Goal: Task Accomplishment & Management: Contribute content

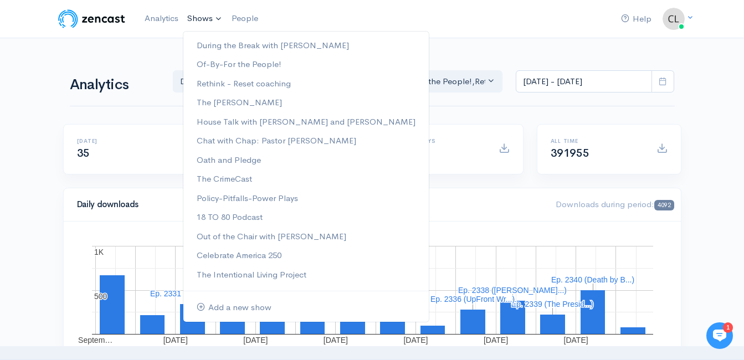
click at [217, 22] on link "Shows" at bounding box center [205, 19] width 44 height 24
click at [244, 124] on link "House Talk with [PERSON_NAME] and [PERSON_NAME]" at bounding box center [306, 122] width 246 height 19
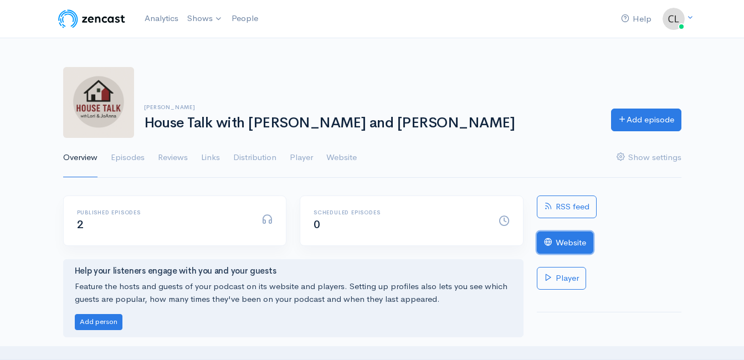
click at [572, 240] on link "Website" at bounding box center [565, 243] width 57 height 23
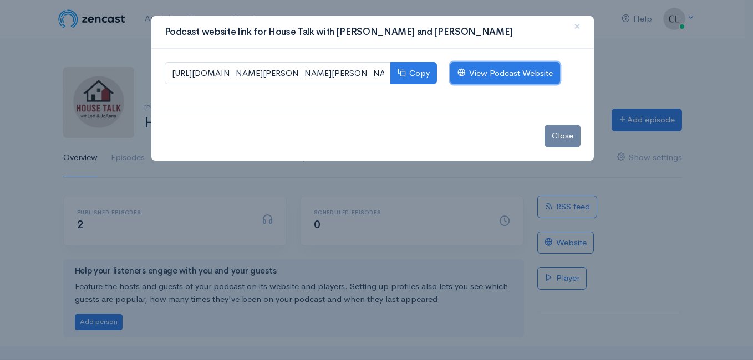
click at [531, 74] on link "View Podcast Website" at bounding box center [505, 73] width 110 height 23
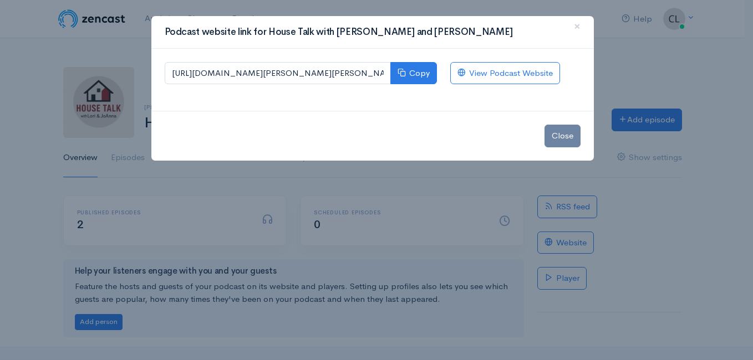
click at [142, 21] on div "Podcast website link for House Talk with Lori and JoAnna × https://house-talk-w…" at bounding box center [376, 180] width 753 height 360
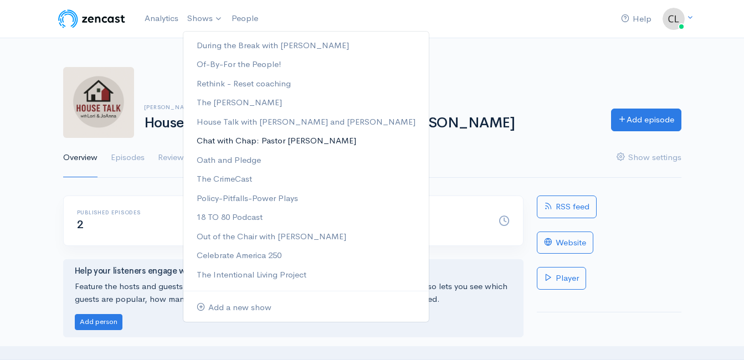
click at [234, 144] on link "Chat with Chap: Pastor [PERSON_NAME]" at bounding box center [306, 140] width 246 height 19
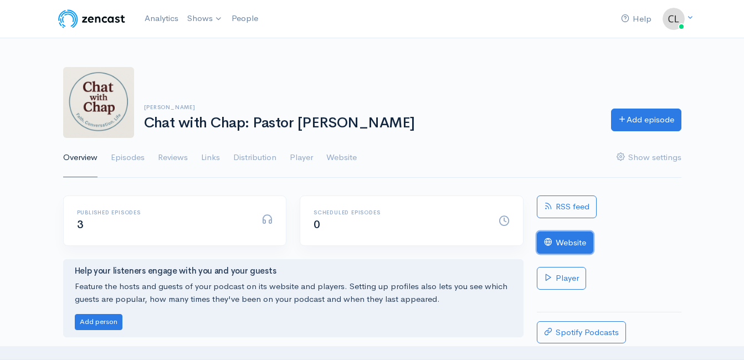
click at [561, 243] on link "Website" at bounding box center [565, 243] width 57 height 23
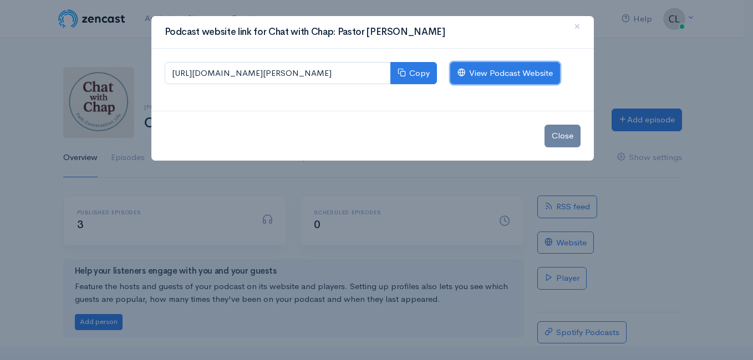
click at [516, 69] on link "View Podcast Website" at bounding box center [505, 73] width 110 height 23
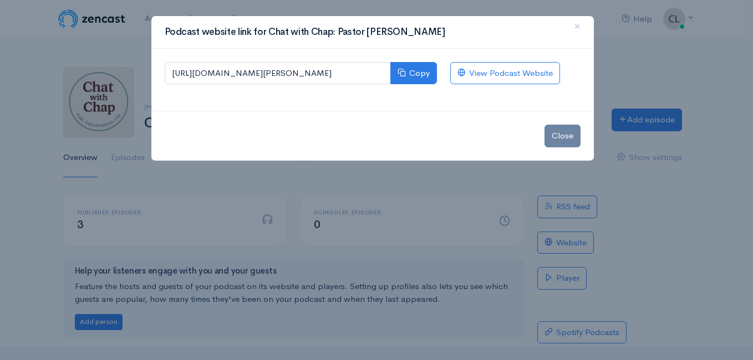
click at [107, 25] on div "Podcast website link for Chat with Chap: Pastor Roger Woods × https://chat-with…" at bounding box center [376, 180] width 753 height 360
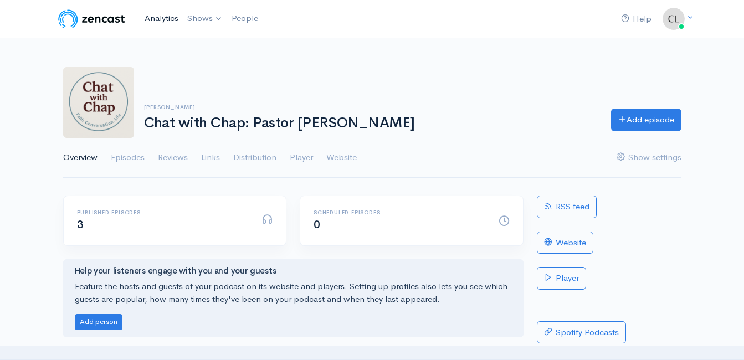
click at [154, 17] on link "Analytics" at bounding box center [161, 19] width 43 height 24
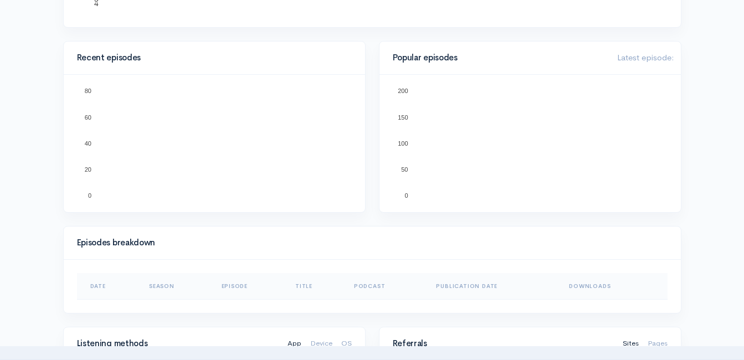
scroll to position [333, 0]
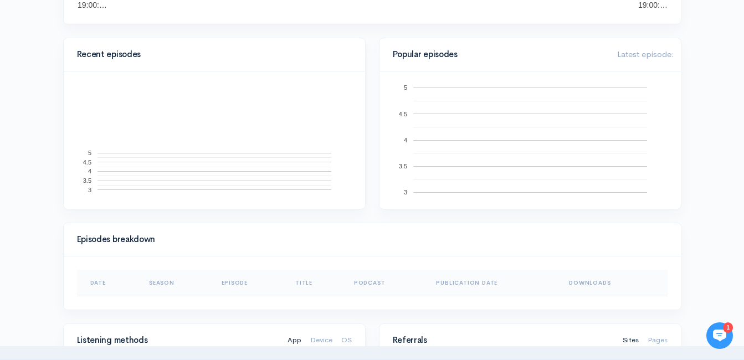
scroll to position [162, 0]
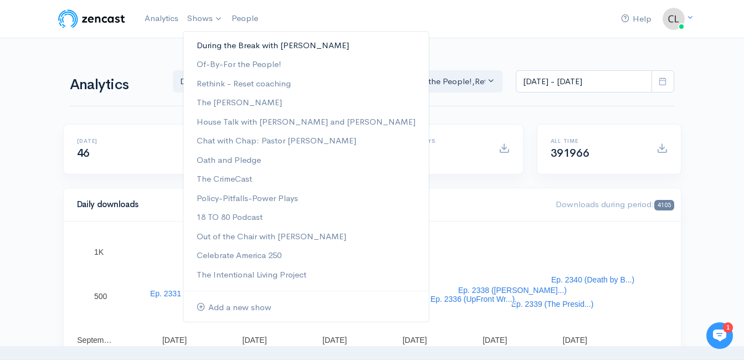
click at [213, 45] on link "During the Break with [PERSON_NAME]" at bounding box center [306, 45] width 246 height 19
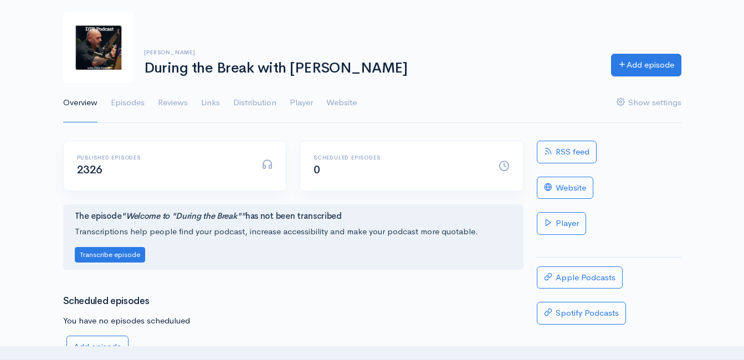
scroll to position [55, 0]
click at [127, 104] on link "Episodes" at bounding box center [128, 103] width 34 height 40
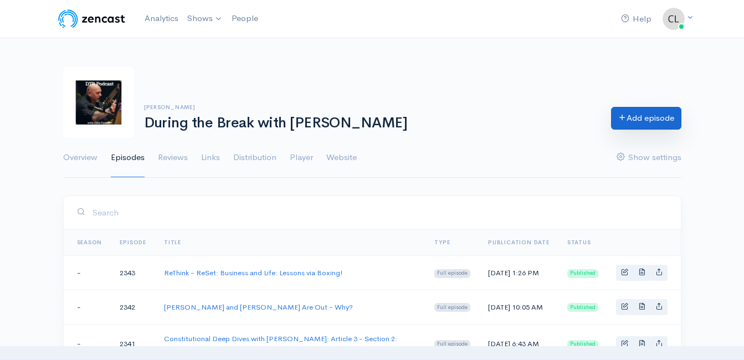
click at [650, 120] on link "Add episode" at bounding box center [646, 118] width 70 height 23
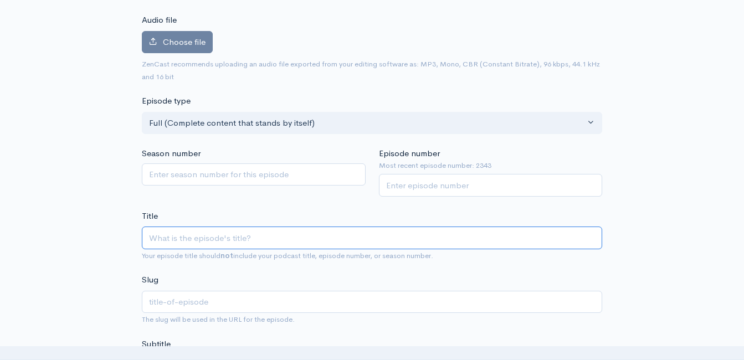
click at [279, 232] on input "Title" at bounding box center [372, 238] width 461 height 23
paste input "Let's Talk About the Local Housing Market with [PERSON_NAME] and [PERSON_NAME]"
type input "Let's Talk About the Local Housing Market with [PERSON_NAME] and [PERSON_NAME]"
type input "lets-talk-about-the-local-housing-market-with-[PERSON_NAME]-and-[PERSON_NAME]"
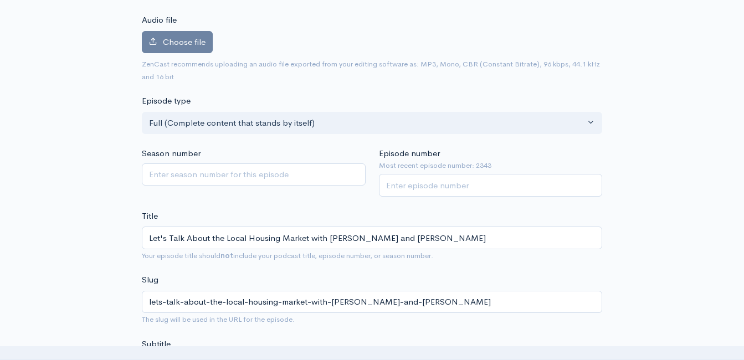
click at [432, 194] on input "Episode number" at bounding box center [491, 185] width 224 height 23
type input "2344"
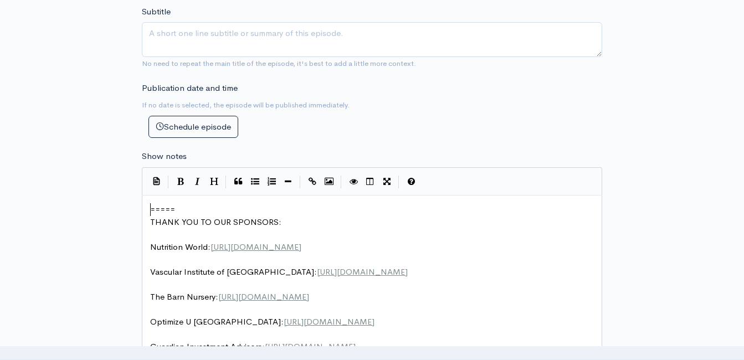
scroll to position [4, 0]
click at [150, 209] on span "=====" at bounding box center [162, 209] width 25 height 11
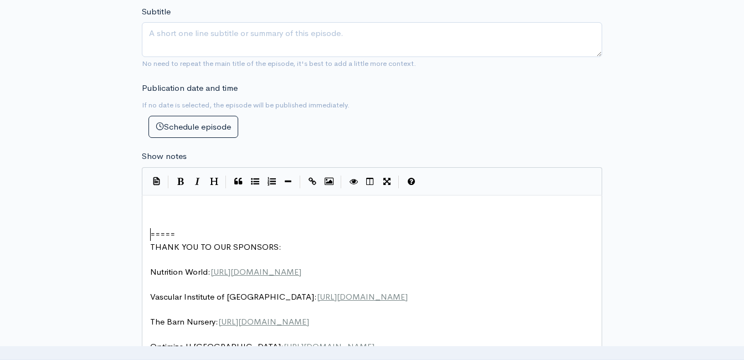
type textarea "​"
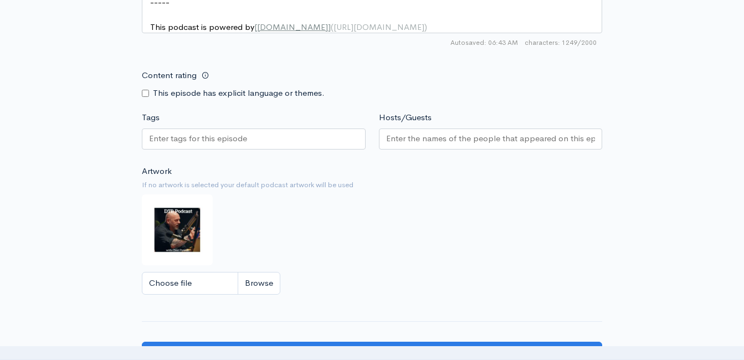
scroll to position [1116, 0]
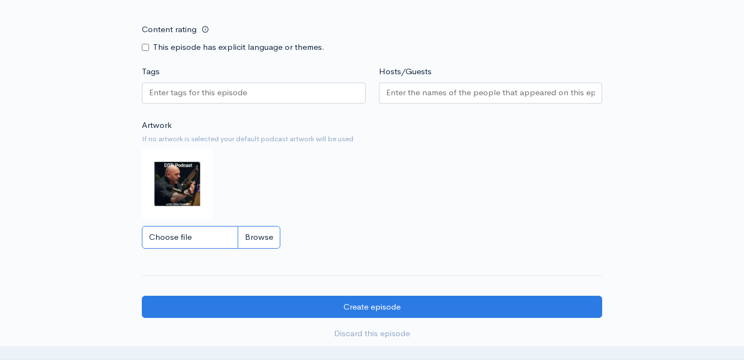
click at [268, 248] on input "Choose file" at bounding box center [211, 237] width 139 height 23
type input "C:\fakepath\logo.png"
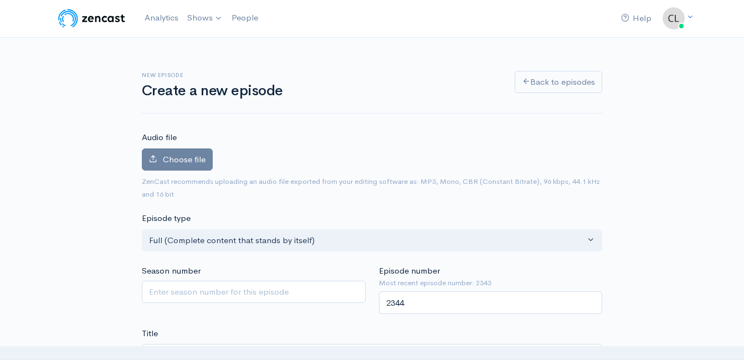
scroll to position [0, 0]
click at [190, 155] on span "Choose file" at bounding box center [184, 160] width 43 height 11
click at [0, 0] on input "Choose file" at bounding box center [0, 0] width 0 height 0
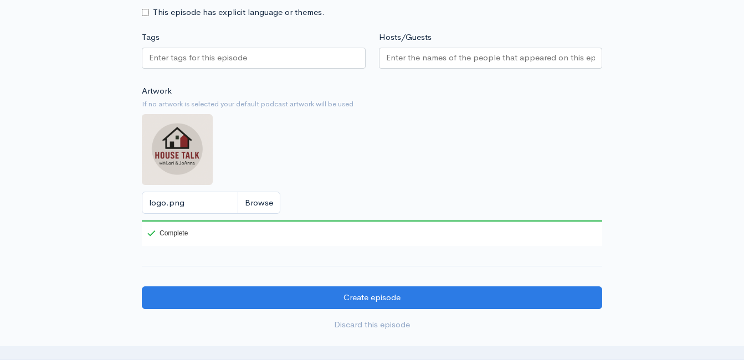
scroll to position [1220, 0]
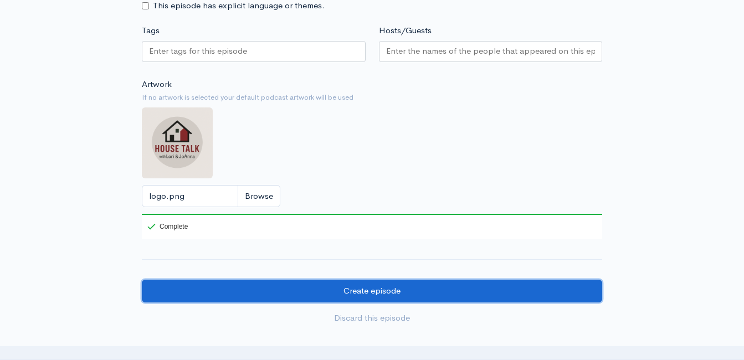
click at [406, 301] on input "Create episode" at bounding box center [372, 291] width 461 height 23
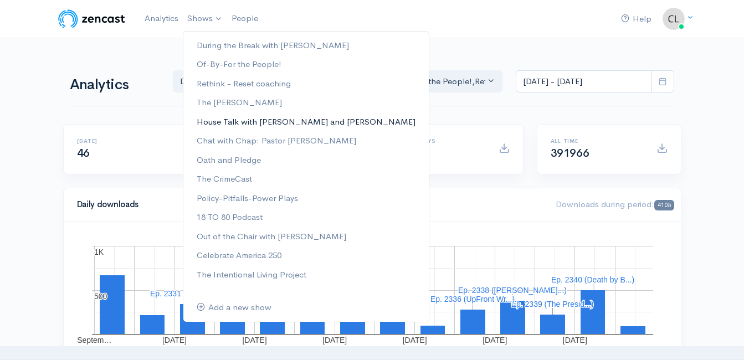
click at [235, 122] on link "House Talk with [PERSON_NAME] and [PERSON_NAME]" at bounding box center [306, 122] width 246 height 19
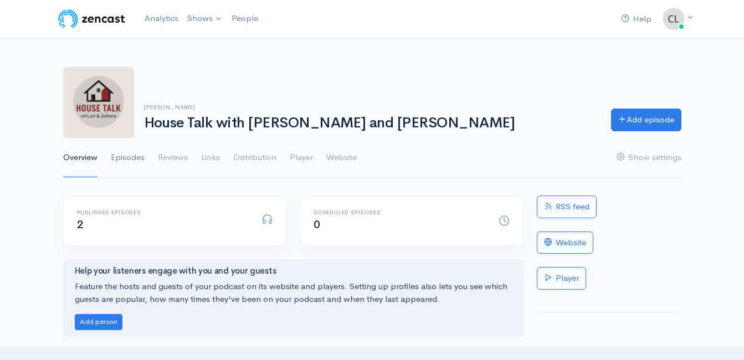
click at [141, 161] on link "Episodes" at bounding box center [128, 158] width 34 height 40
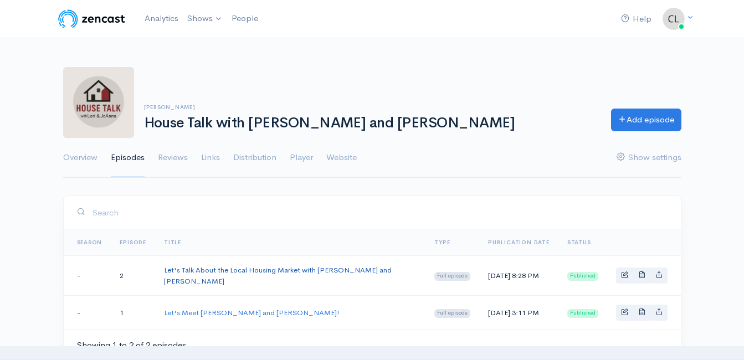
click at [282, 271] on link "Let's Talk About the Local Housing Market with [PERSON_NAME] and [PERSON_NAME]" at bounding box center [278, 276] width 228 height 21
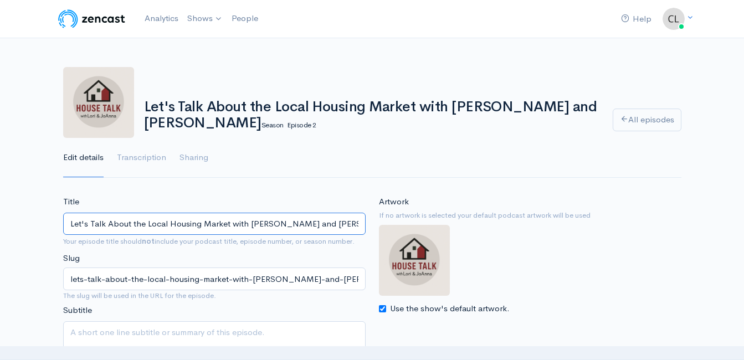
click at [278, 215] on input "Let's Talk About the Local Housing Market with [PERSON_NAME] and [PERSON_NAME]" at bounding box center [214, 224] width 303 height 23
click at [278, 214] on input "Let's Talk About the Local Housing Market with [PERSON_NAME] and [PERSON_NAME]" at bounding box center [214, 224] width 303 height 23
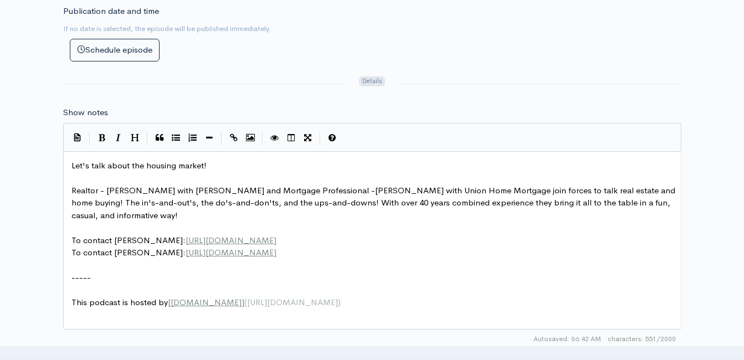
scroll to position [4, 0]
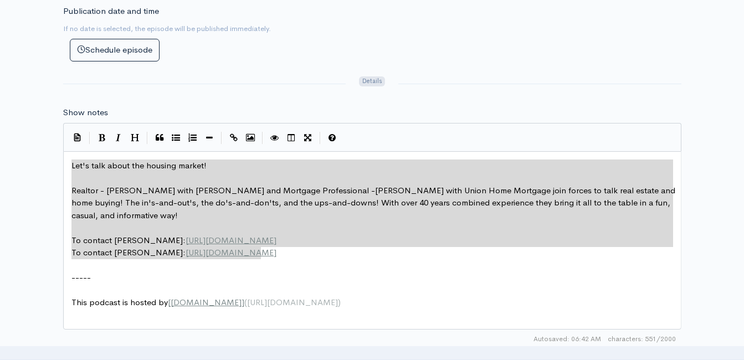
drag, startPoint x: 231, startPoint y: 242, endPoint x: 68, endPoint y: 167, distance: 179.3
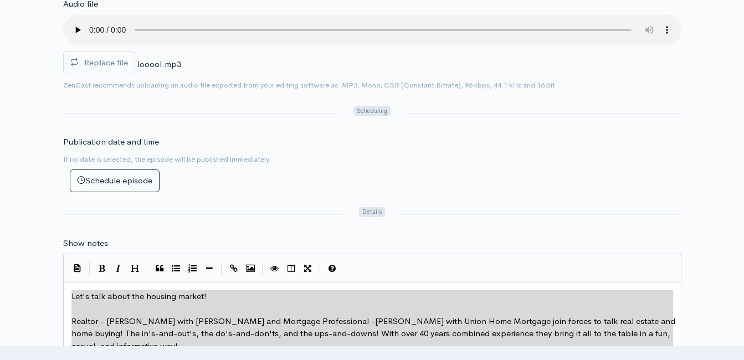
scroll to position [388, 0]
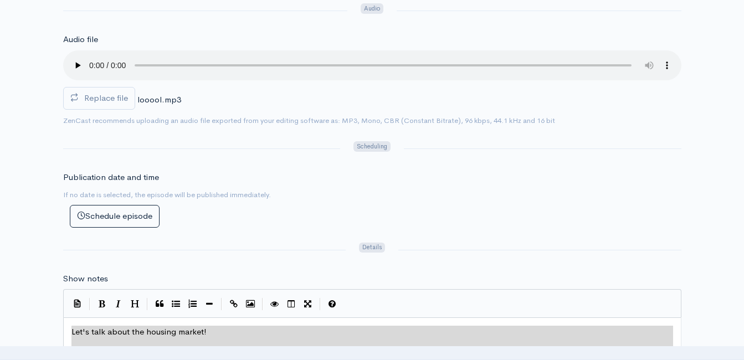
type textarea "Let's talk about the housing market! Realtor - Lori Montieth with Keller Willia…"
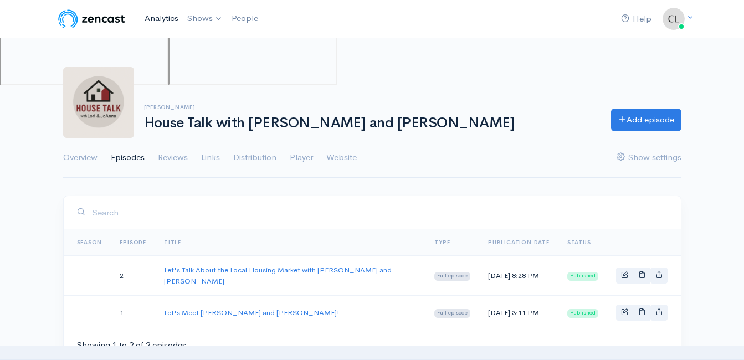
click at [169, 19] on link "Analytics" at bounding box center [161, 19] width 43 height 24
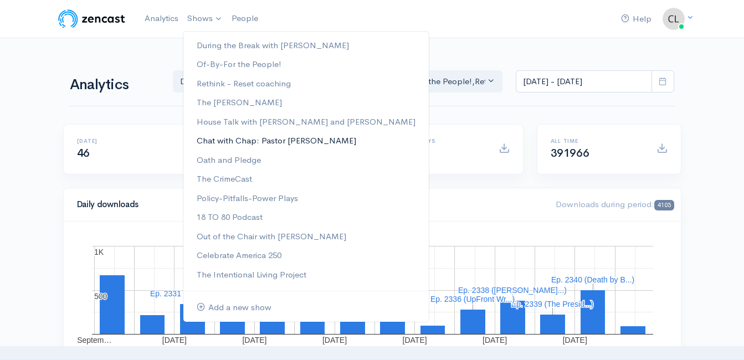
click at [238, 140] on link "Chat with Chap: Pastor [PERSON_NAME]" at bounding box center [306, 140] width 246 height 19
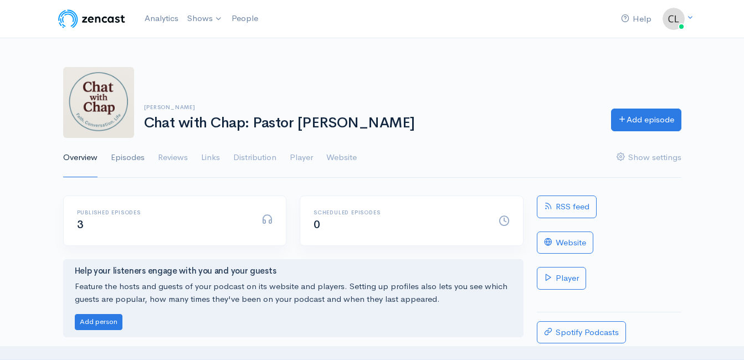
click at [135, 156] on link "Episodes" at bounding box center [128, 158] width 34 height 40
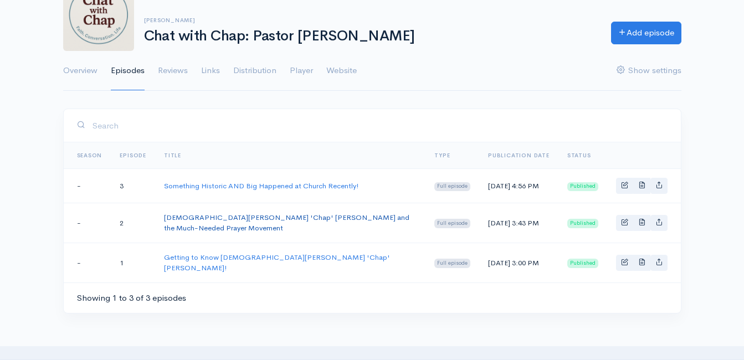
scroll to position [111, 0]
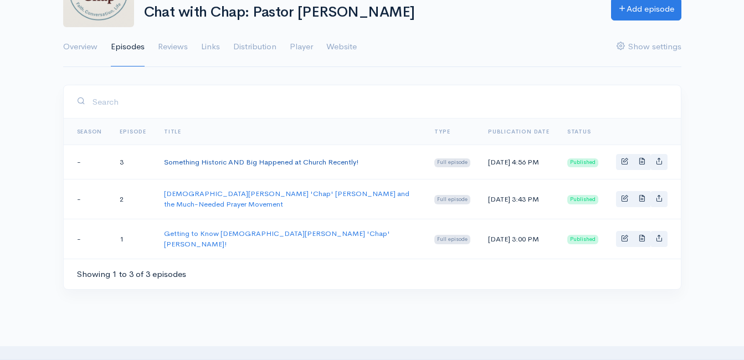
click at [311, 161] on link "Something Historic AND Big Happened at Church Recently!" at bounding box center [261, 161] width 195 height 9
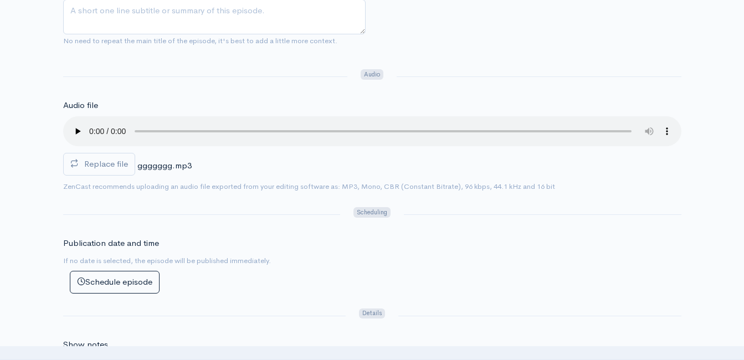
scroll to position [499, 0]
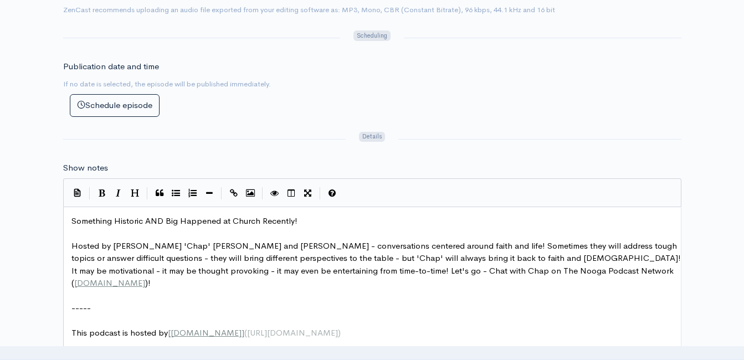
click at [221, 266] on span "Hosted by Roger 'Chap' Woods and Clint Powell - conversations centered around f…" at bounding box center [378, 265] width 612 height 48
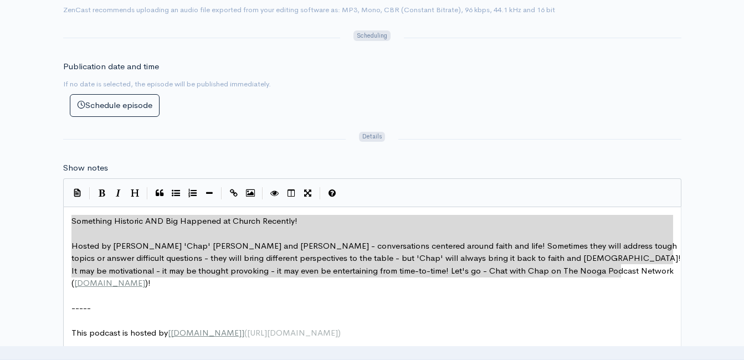
drag, startPoint x: 625, startPoint y: 271, endPoint x: 77, endPoint y: 220, distance: 550.6
type textarea "Something Historic AND Big Happened at Church Recently! Hosted by Roger 'Chap' …"
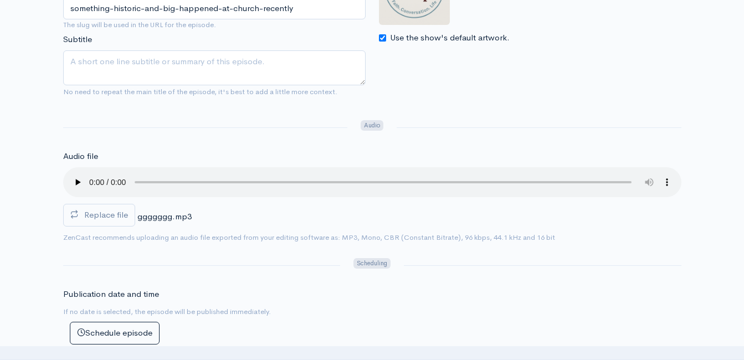
scroll to position [277, 0]
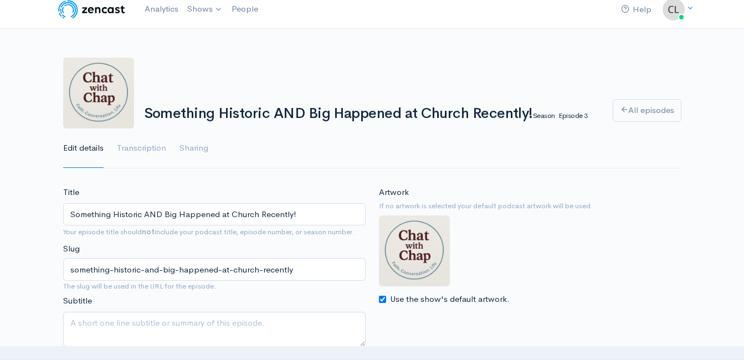
scroll to position [0, 0]
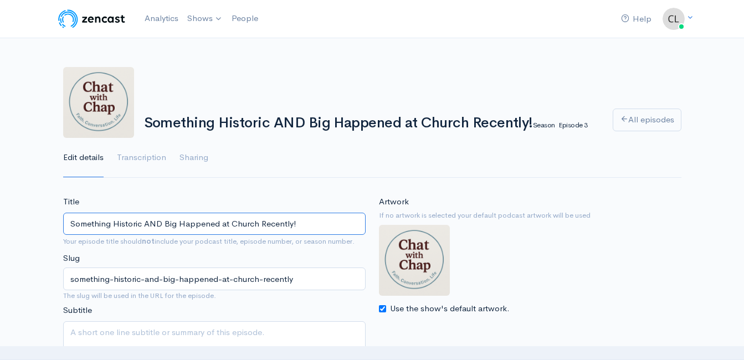
click at [237, 223] on input "Something Historic AND Big Happened at Church Recently!" at bounding box center [214, 224] width 303 height 23
click at [237, 222] on input "Something Historic AND Big Happened at Church Recently!" at bounding box center [214, 224] width 303 height 23
click at [165, 21] on link "Analytics" at bounding box center [161, 19] width 43 height 24
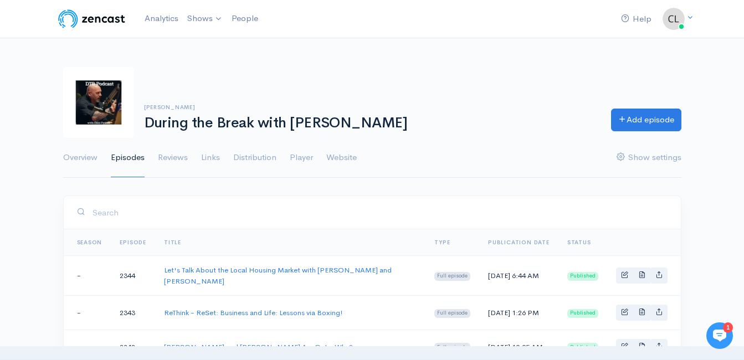
click at [416, 106] on h6 "[PERSON_NAME]" at bounding box center [371, 107] width 454 height 6
click at [661, 127] on link "Add episode" at bounding box center [646, 118] width 70 height 23
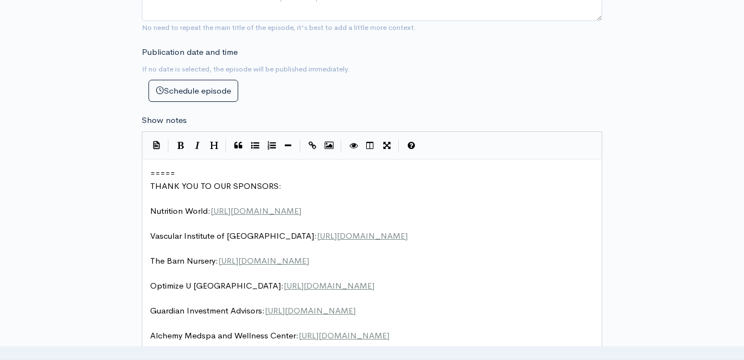
scroll to position [451, 0]
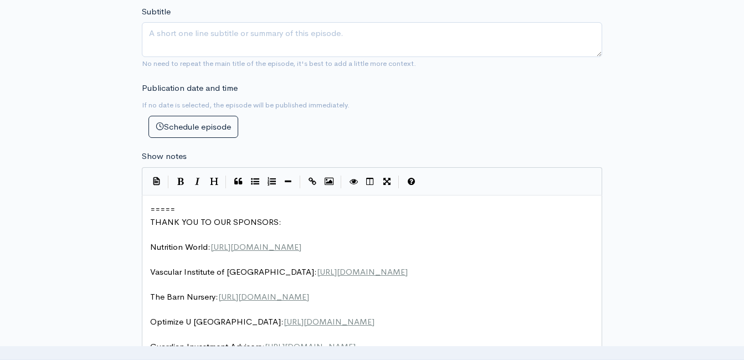
click at [149, 208] on pre "=====" at bounding box center [376, 209] width 457 height 13
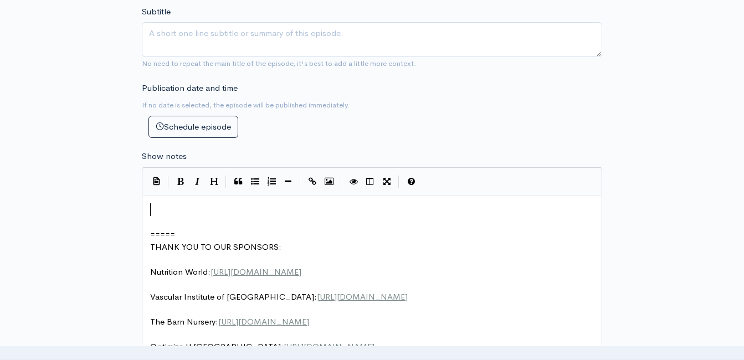
click at [165, 207] on pre "​" at bounding box center [376, 209] width 457 height 13
type textarea "​"
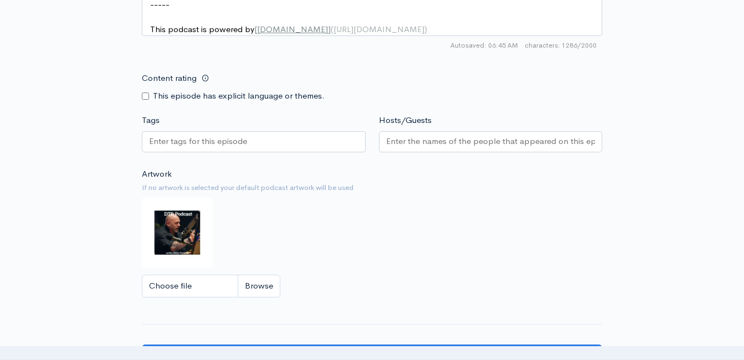
scroll to position [1171, 0]
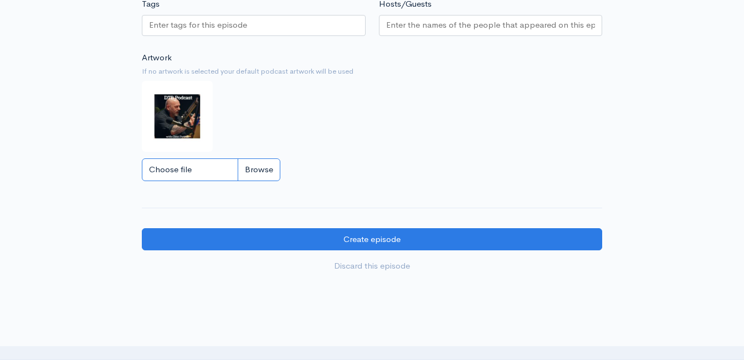
click at [250, 181] on input "Choose file" at bounding box center [211, 170] width 139 height 23
type input "C:\fakepath\logouse.png"
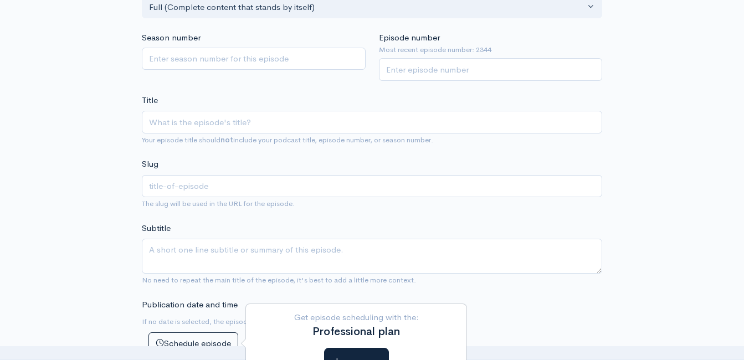
scroll to position [229, 0]
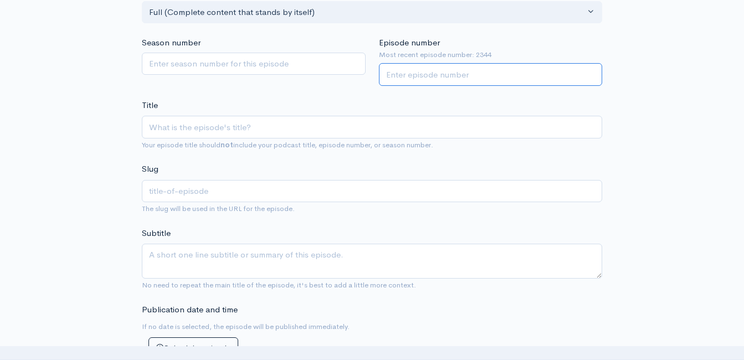
click at [422, 70] on input "Episode number" at bounding box center [491, 74] width 224 height 23
type input "2345"
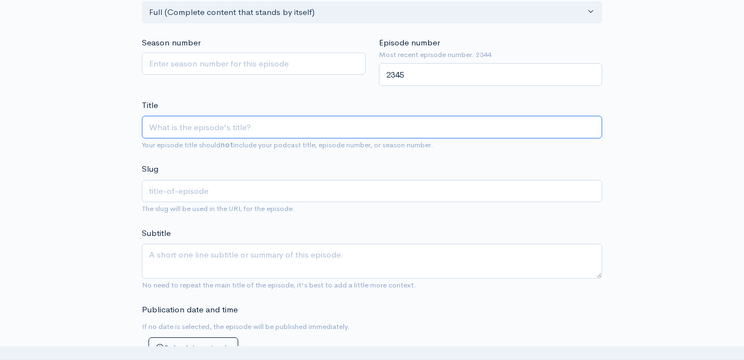
click at [335, 128] on input "Title" at bounding box center [372, 127] width 461 height 23
paste input "Something Historic AND Big Happened at Church Recently!"
click at [151, 128] on input "Something Historic AND Big Happened at Church Recently!" at bounding box center [372, 127] width 461 height 23
type input "CSomething Historic AND Big Happened at Church Recently!"
type input "csomething-historic-and-big-happened-at-church-recently"
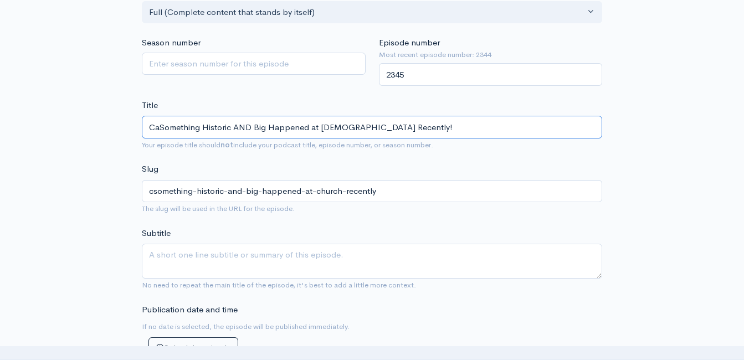
type input "CahSomething Historic AND Big Happened at Church Recently!"
type input "cahsomething-historic-and-big-happened-at-church-recently"
type input "CahtSomething Historic AND Big Happened at Church Recently!"
type input "cahtsomething-historic-and-big-happened-at-church-recently"
type input "Caht Something Historic AND Big Happened at Church Recently!"
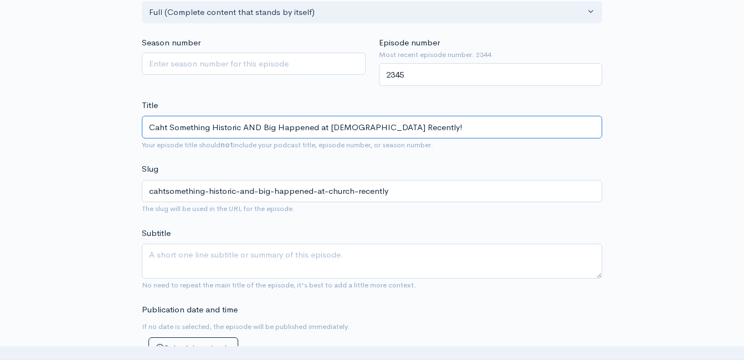
type input "caht-something-historic-and-big-happened-at-church-recently"
type input "CahtSomething Historic AND Big Happened at Church Recently!"
type input "cahtsomething-historic-and-big-happened-at-church-recently"
type input "CahSomething Historic AND Big Happened at Church Recently!"
type input "cahsomething-historic-and-big-happened-at-church-recently"
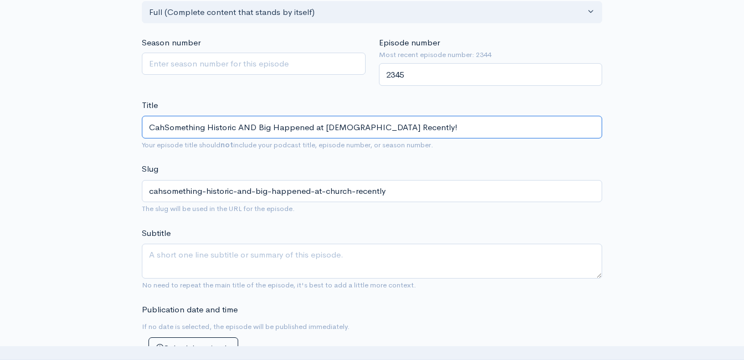
type input "CaSomething Historic AND Big Happened at Church Recently!"
type input "casomething-historic-and-big-happened-at-church-recently"
type input "CSomething Historic AND Big Happened at Church Recently!"
type input "csomething-historic-and-big-happened-at-church-recently"
type input "ChSomething Historic AND Big Happened at Church Recently!"
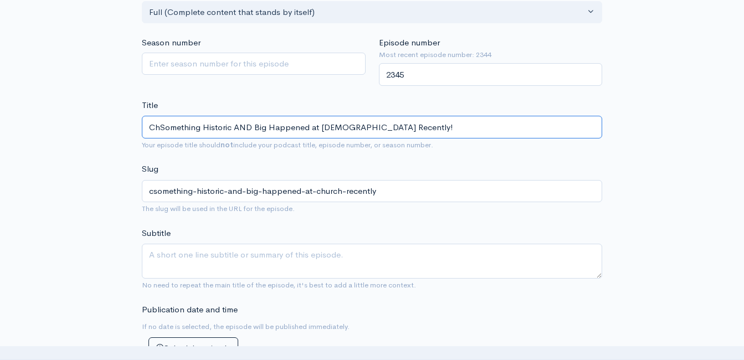
type input "chsomething-historic-and-big-happened-at-church-recently"
type input "ChaSomething Historic AND Big Happened at Church Recently!"
type input "chasomething-historic-and-big-happened-at-church-recently"
type input "ChatSomething Historic AND Big Happened at Church Recently!"
type input "chatsomething-historic-and-big-happened-at-church-recently"
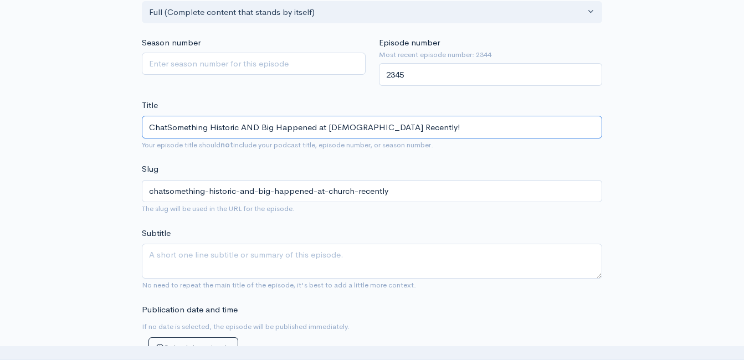
type input "Chat Something Historic AND Big Happened at Church Recently!"
type input "chat-something-historic-and-big-happened-at-church-recently"
type input "Chat wiSomething Historic AND Big Happened at Church Recently!"
type input "chat-wisomething-historic-and-big-happened-at-church-recently"
type input "Chat withSomething Historic AND Big Happened at Church Recently!"
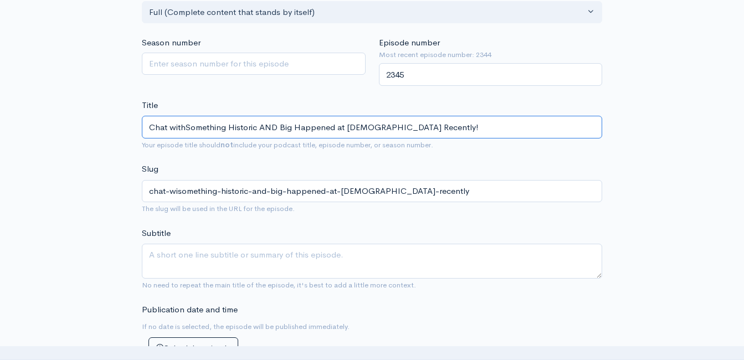
type input "chat-withsomething-historic-and-big-happened-at-church-recently"
type input "Chat with Something Historic AND Big Happened at Church Recently!"
type input "chat-with-something-historic-and-big-happened-at-church-recently"
type input "Chat with CSomething Historic AND Big Happened at Church Recently!"
type input "chat-with-csomething-historic-and-big-happened-at-church-recently"
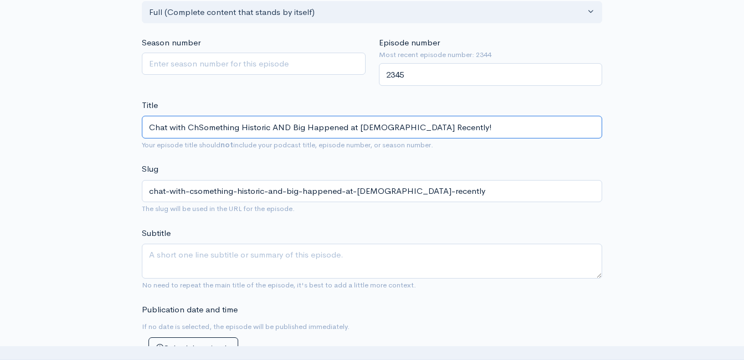
type input "Chat with ChaSomething Historic AND Big Happened at Church Recently!"
type input "chat-with-chasomething-historic-and-big-happened-at-church-recently"
type input "Chat with ChapSomething Historic AND Big Happened at Church Recently!"
type input "chat-with-chapsomething-historic-and-big-happened-at-church-recently"
type input "Chat with Chap Something Historic AND Big Happened at Church Recently!"
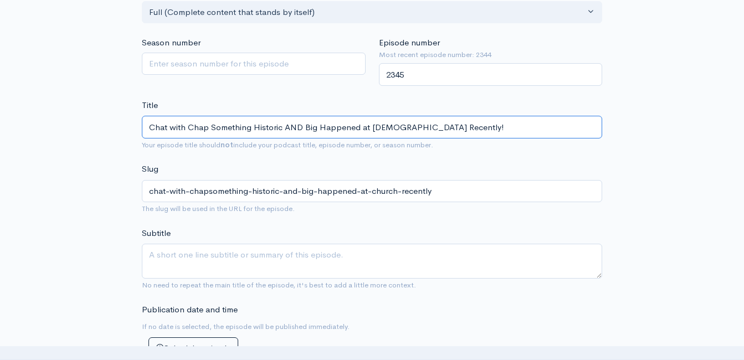
type input "chat-with-chap-something-historic-and-big-happened-at-church-recently"
type input "Chat with Chap SSomething Historic AND Big Happened at Church Recently!"
type input "chat-with-chap-ssomething-historic-and-big-happened-at-church-recently"
type input "Chat with Chap ShaSomething Historic AND Big Happened at Church Recently!"
type input "chat-with-chap-shasomething-historic-and-big-happened-at-church-recently"
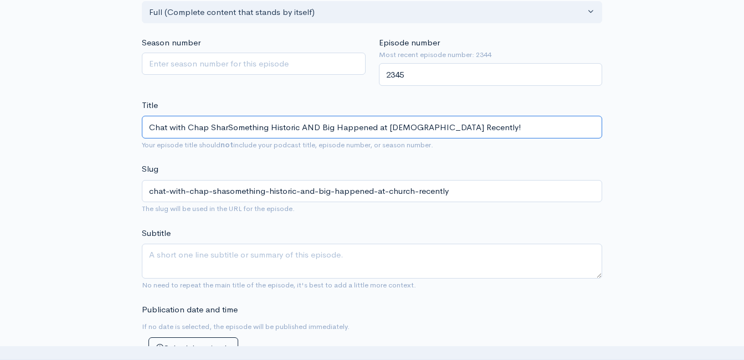
type input "Chat with Chap ShareSomething Historic AND Big Happened at Church Recently!"
type input "chat-with-chap-sharesomething-historic-and-big-happened-at-church-recently"
type input "Chat with Chap Share: Something Historic AND Big Happened at Church Recently!"
type input "chat-with-chap-share-something-historic-and-big-happened-at-church-recently"
type input "Chat with Chap Share:Something Historic AND Big Happened at Church Recently!"
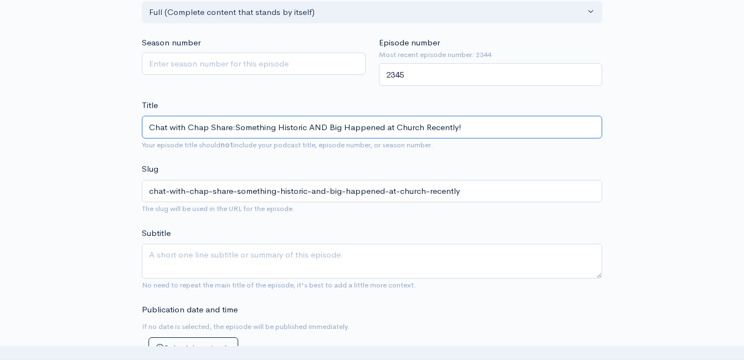
type input "chat-with-chap-sharesomething-historic-and-big-happened-at-church-recently"
type input "Chat with Chap Share: Something Historic AND Big Happened at Church Recently!"
type input "chat-with-chap-share-something-historic-and-big-happened-at-church-recently"
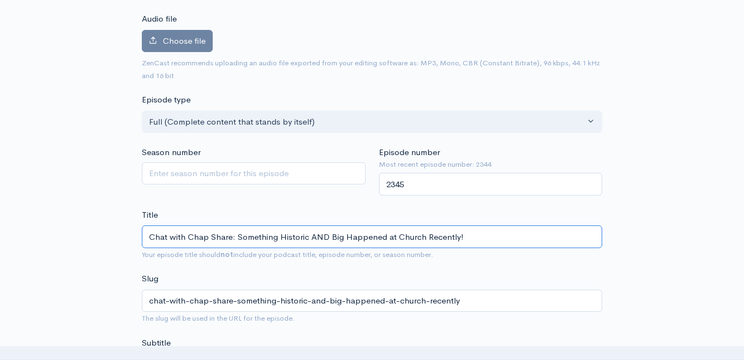
scroll to position [118, 0]
type input "Chat with Chap Share: Something Historic AND Big Happened at Church Recently!"
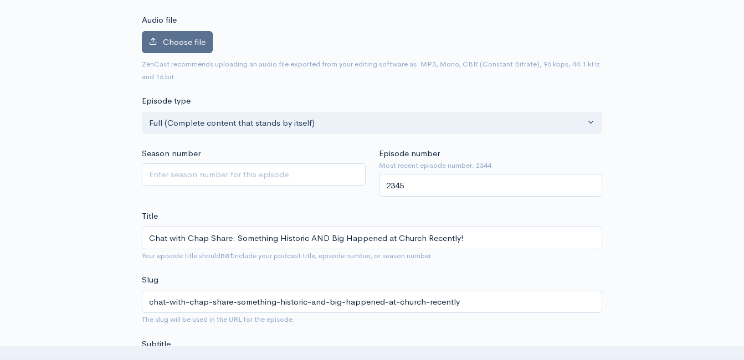
click at [187, 51] on label "Choose file" at bounding box center [177, 42] width 71 height 23
click at [0, 0] on input "Choose file" at bounding box center [0, 0] width 0 height 0
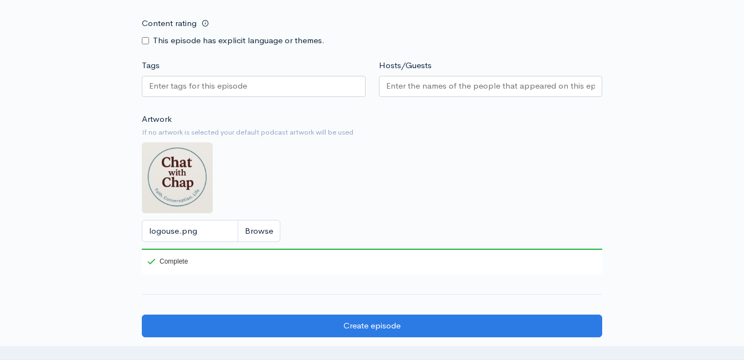
scroll to position [1171, 0]
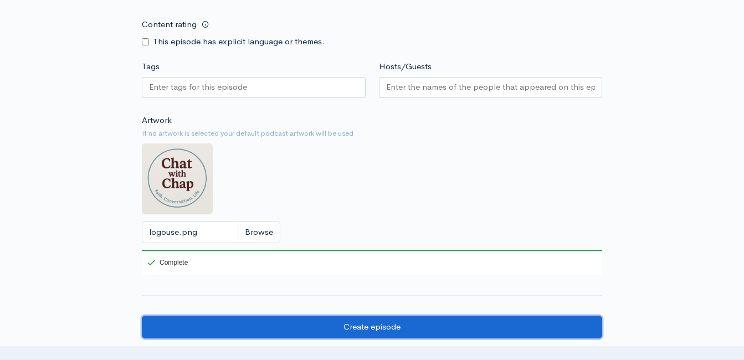
click at [391, 330] on input "Create episode" at bounding box center [372, 327] width 461 height 23
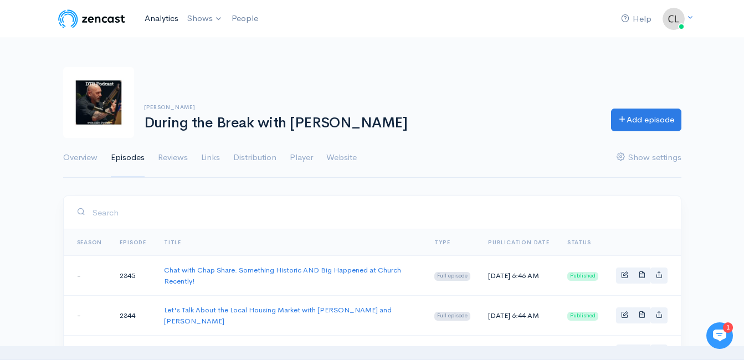
click at [171, 21] on link "Analytics" at bounding box center [161, 19] width 43 height 24
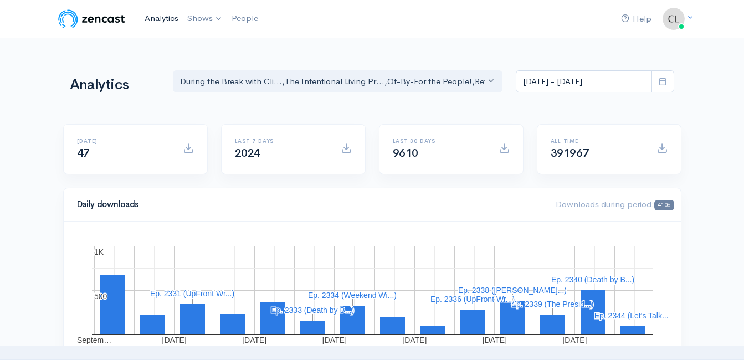
click at [170, 19] on link "Analytics" at bounding box center [161, 19] width 43 height 24
click at [253, 60] on div "Analytics During the Break with Cli... The Intentional Living Pr... Of-By-For t…" at bounding box center [372, 80] width 605 height 53
click at [295, 38] on nav "Help Notifications View all Your profile Team settings Default team Current Log…" at bounding box center [372, 19] width 744 height 38
